Goal: Task Accomplishment & Management: Manage account settings

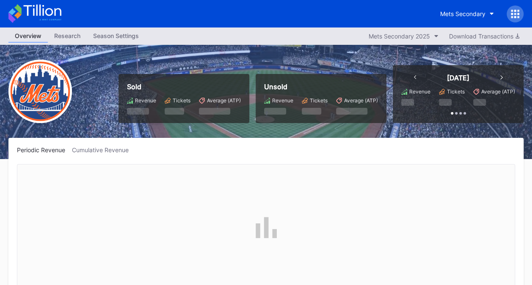
scroll to position [1923, 0]
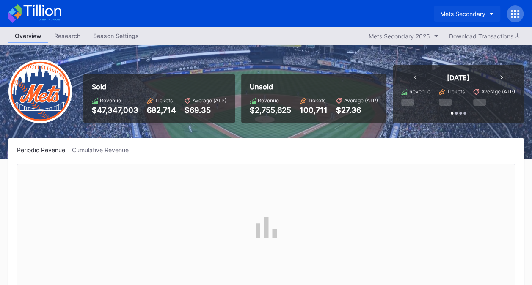
click at [456, 10] on div "Mets Secondary" at bounding box center [462, 13] width 45 height 7
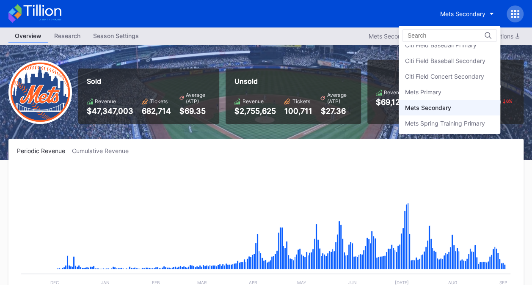
scroll to position [0, 0]
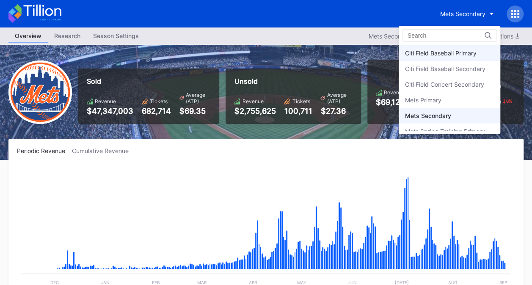
click at [474, 52] on div "Citi Field Baseball Primary" at bounding box center [450, 53] width 102 height 16
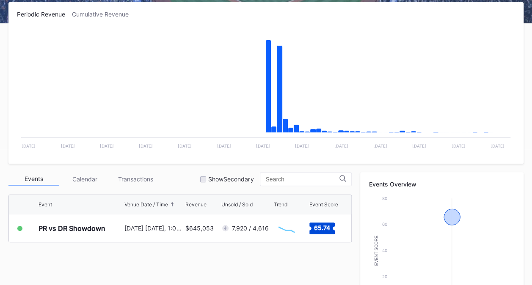
scroll to position [149, 0]
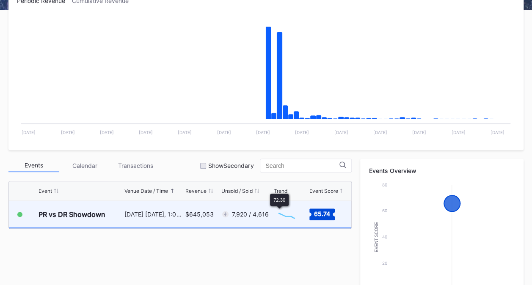
click at [257, 214] on div "7,920 / 4,616" at bounding box center [250, 214] width 37 height 7
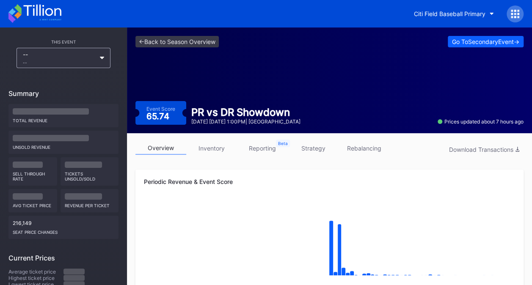
click at [466, 149] on div "Download Transactions" at bounding box center [484, 149] width 70 height 7
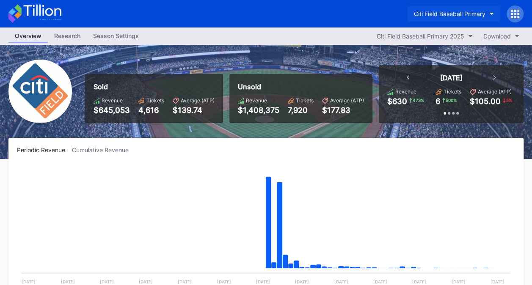
click at [447, 12] on div "Citi Field Baseball Primary" at bounding box center [450, 13] width 72 height 7
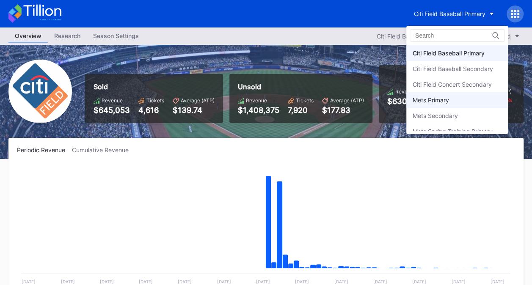
click at [443, 98] on div "Mets Primary" at bounding box center [431, 99] width 36 height 7
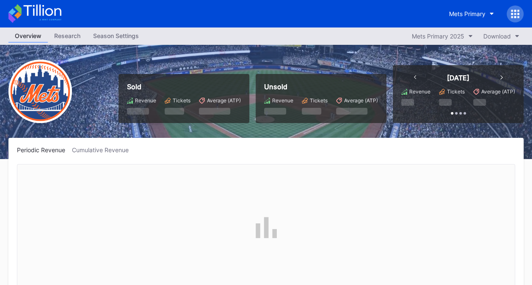
scroll to position [1923, 0]
click at [95, 33] on div "Season Settings" at bounding box center [116, 36] width 58 height 12
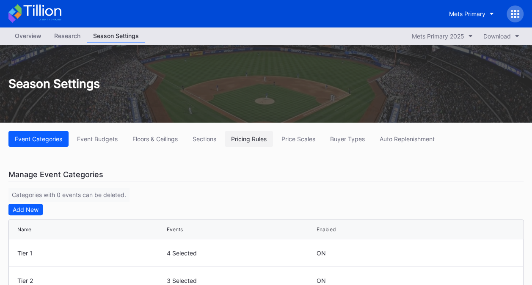
click at [243, 140] on div "Pricing Rules" at bounding box center [249, 138] width 36 height 7
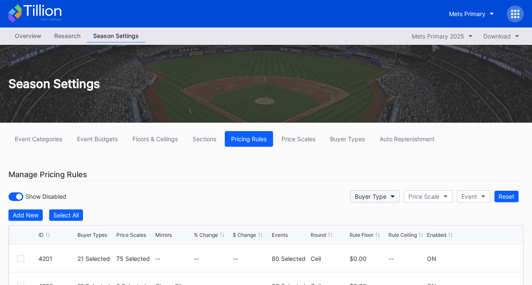
click at [383, 199] on div "Buyer Type" at bounding box center [371, 196] width 32 height 7
type input "bsss"
click at [391, 175] on div "BSSSGT (Silver Sluggers - Single Game)" at bounding box center [412, 174] width 111 height 7
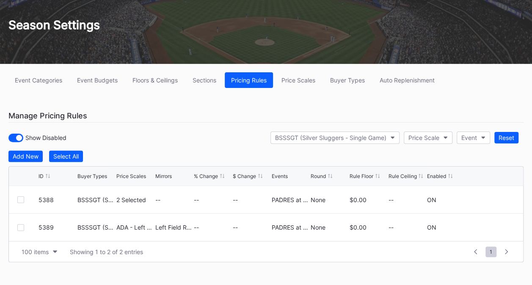
scroll to position [64, 0]
